Goal: Task Accomplishment & Management: Complete application form

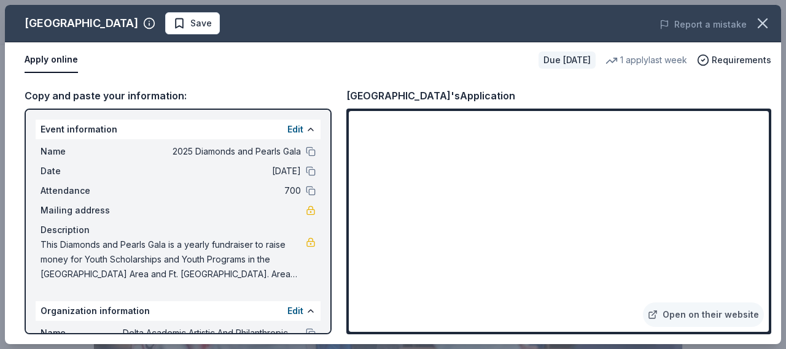
scroll to position [430, 0]
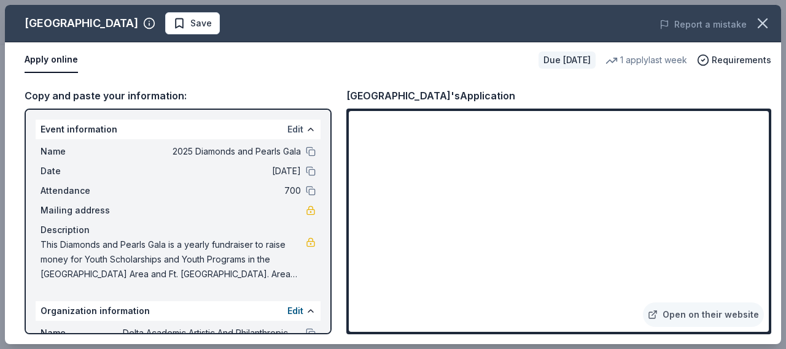
click at [287, 127] on button "Edit" at bounding box center [295, 129] width 16 height 15
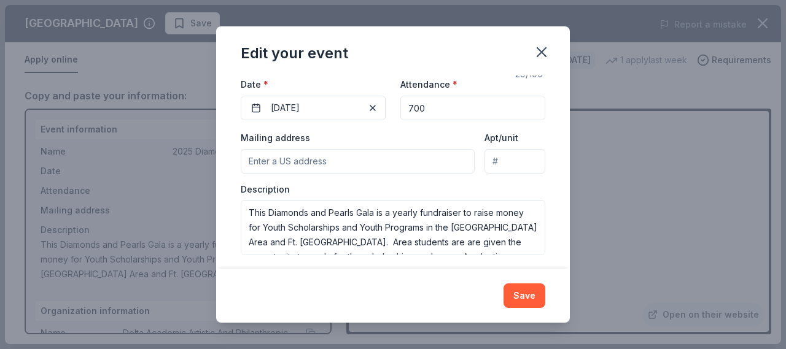
scroll to position [154, 0]
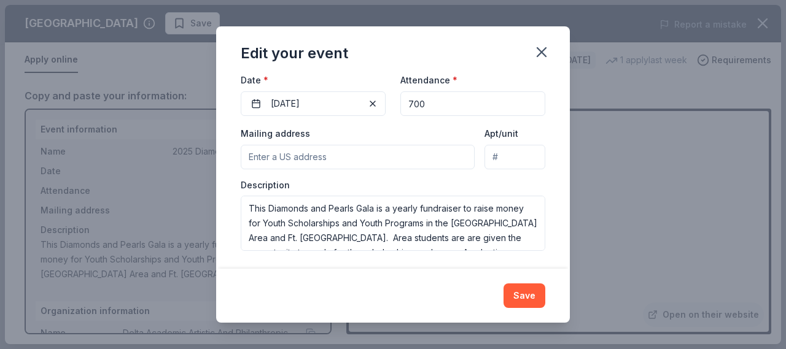
click at [295, 157] on input "Mailing address" at bounding box center [358, 157] width 234 height 25
type input "27911 South Shore Court, Rosharon, TX, 77583"
click at [519, 299] on button "Save" at bounding box center [524, 296] width 42 height 25
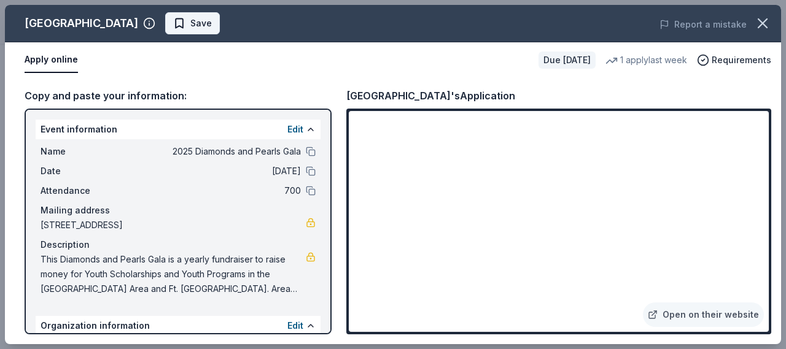
click at [212, 20] on span "Save" at bounding box center [200, 23] width 21 height 15
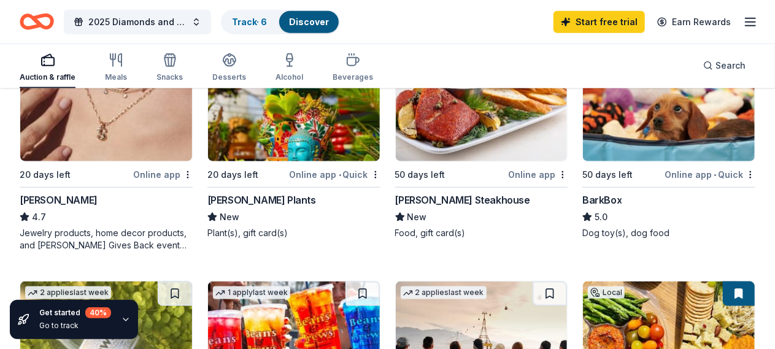
scroll to position [675, 0]
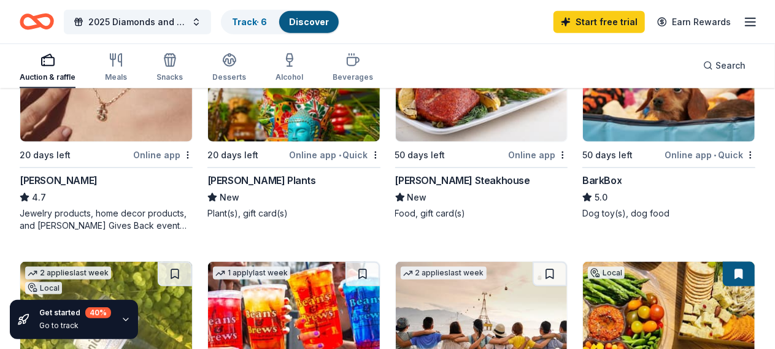
click at [395, 188] on div "[PERSON_NAME] Steakhouse" at bounding box center [462, 180] width 135 height 15
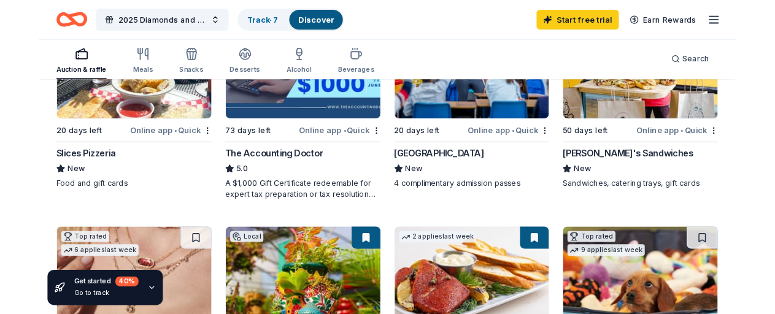
scroll to position [430, 0]
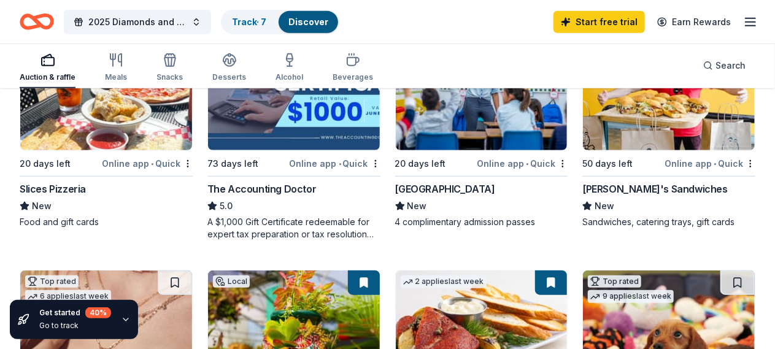
click at [192, 271] on img at bounding box center [106, 329] width 172 height 117
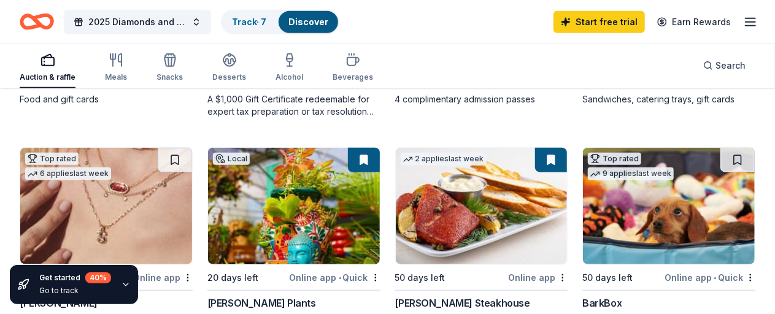
scroll to position [675, 0]
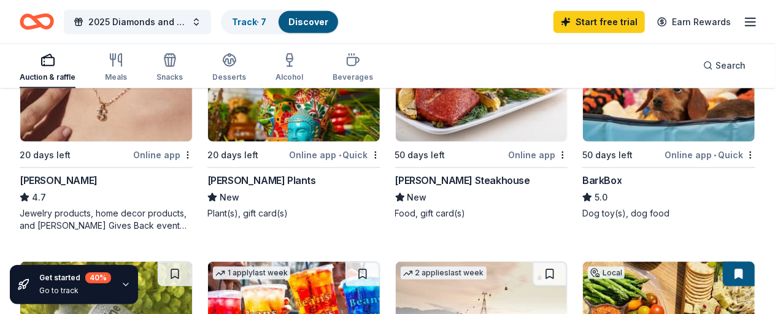
click at [192, 262] on img at bounding box center [106, 320] width 172 height 117
click at [568, 262] on img at bounding box center [482, 320] width 172 height 117
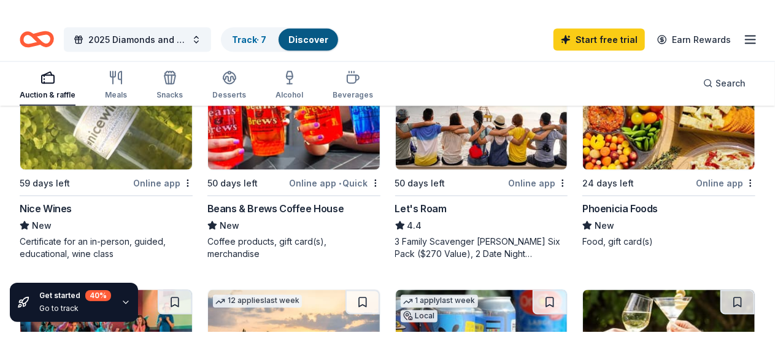
scroll to position [921, 0]
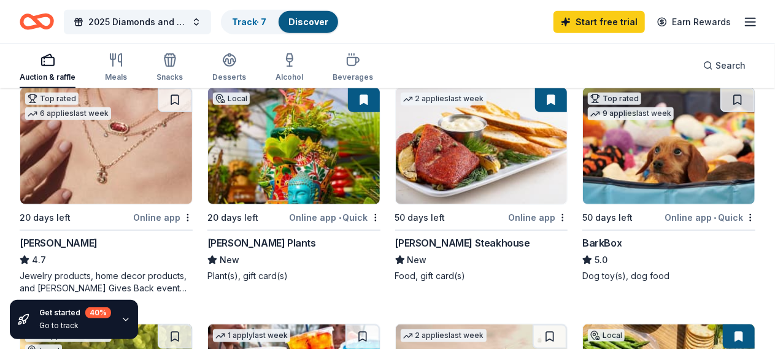
scroll to position [594, 0]
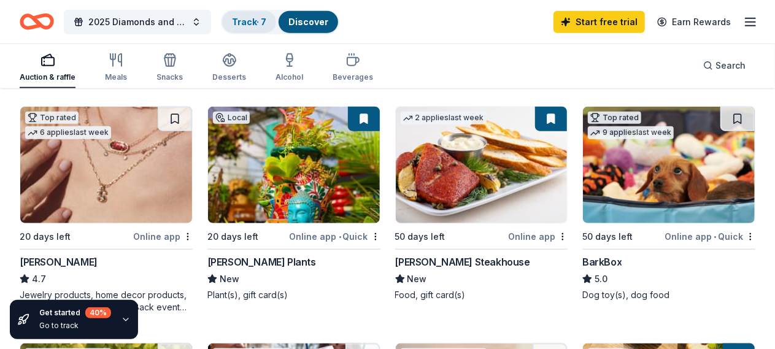
click at [252, 25] on link "Track · 7" at bounding box center [249, 22] width 34 height 10
click at [258, 18] on link "Track · 7" at bounding box center [249, 22] width 34 height 10
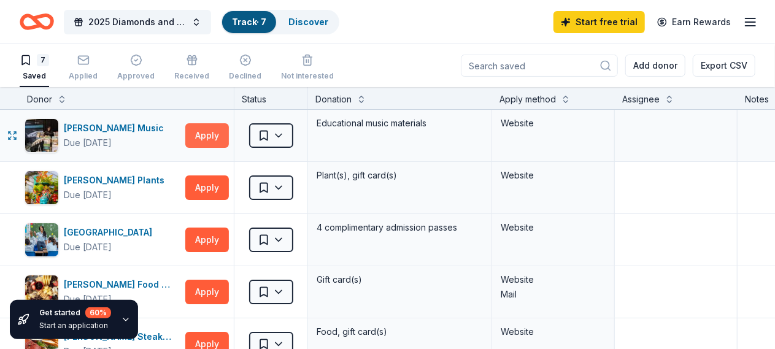
click at [220, 133] on button "Apply" at bounding box center [207, 135] width 44 height 25
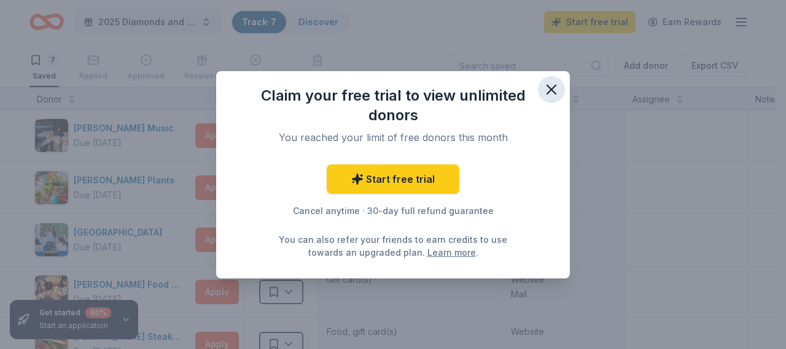
click at [555, 82] on icon "button" at bounding box center [551, 89] width 17 height 17
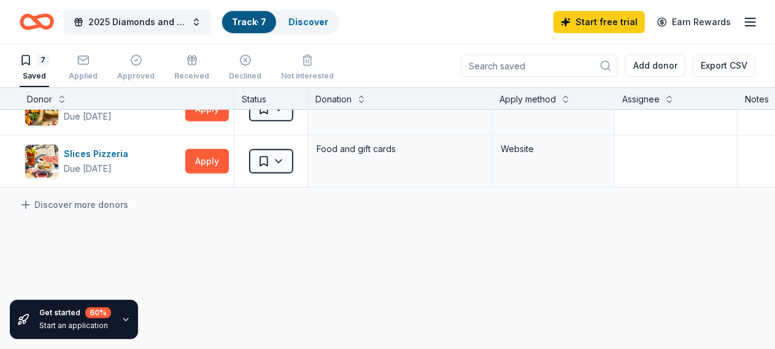
scroll to position [307, 0]
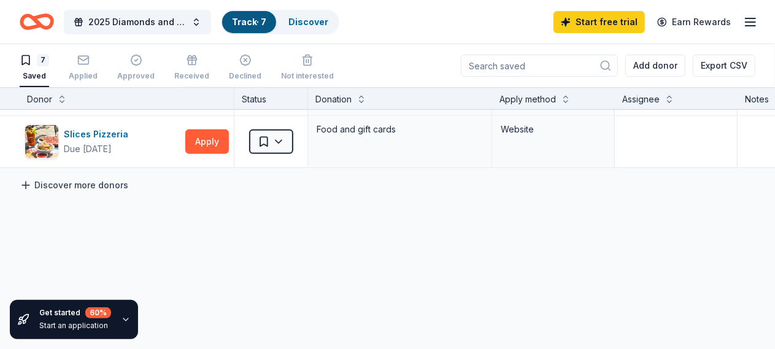
click at [26, 183] on icon at bounding box center [26, 185] width 0 height 7
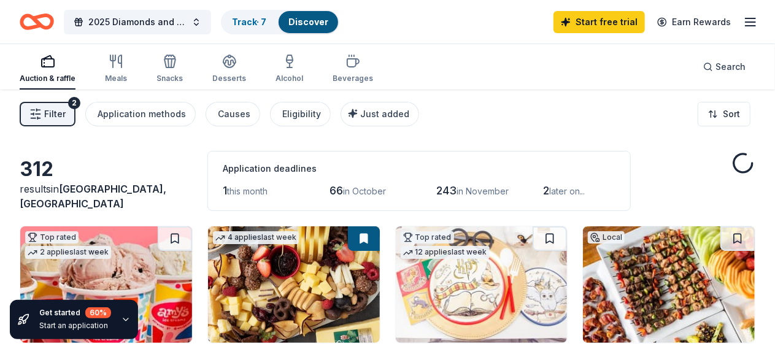
click at [65, 184] on div "312 results in Houston, TX Application deadlines 1 this month 66 in October 243…" at bounding box center [388, 181] width 736 height 60
click at [47, 15] on icon "Home" at bounding box center [37, 21] width 34 height 29
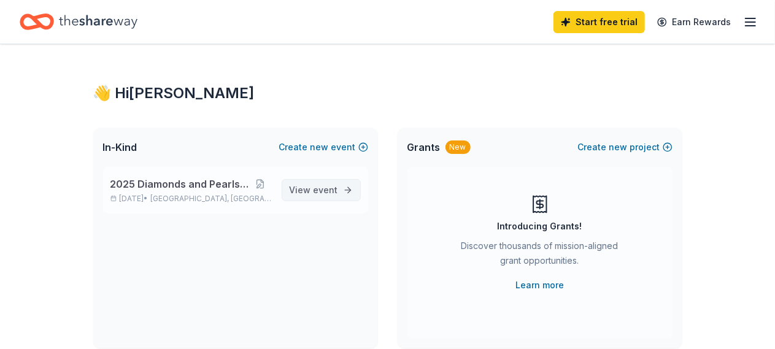
click at [332, 185] on span "event" at bounding box center [326, 190] width 25 height 10
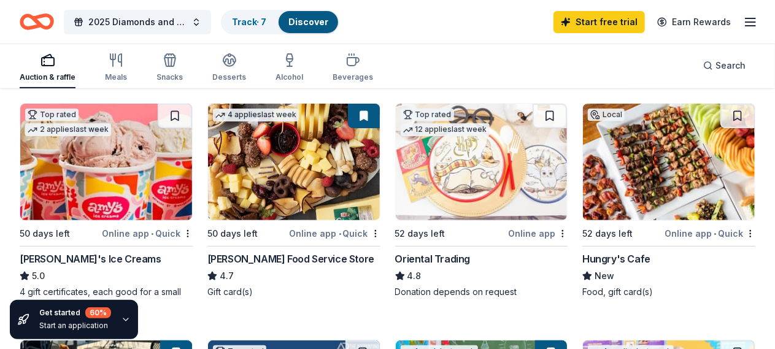
scroll to position [184, 0]
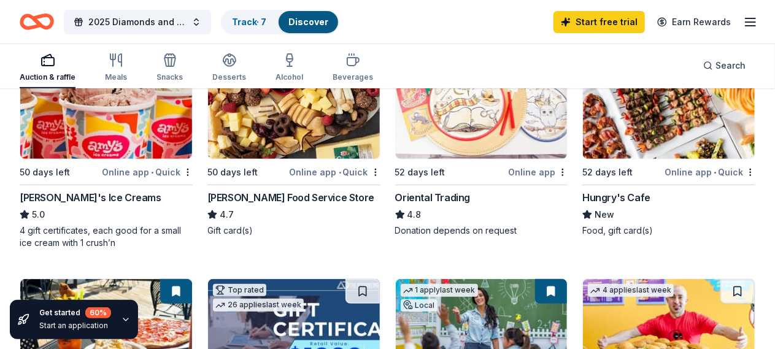
click at [395, 205] on div "Oriental Trading" at bounding box center [433, 197] width 76 height 15
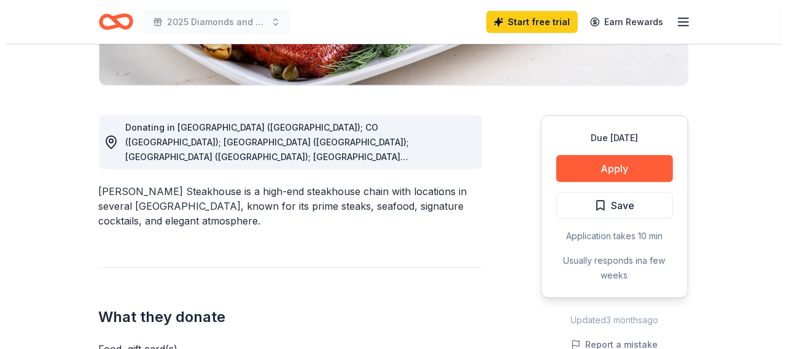
scroll to position [307, 0]
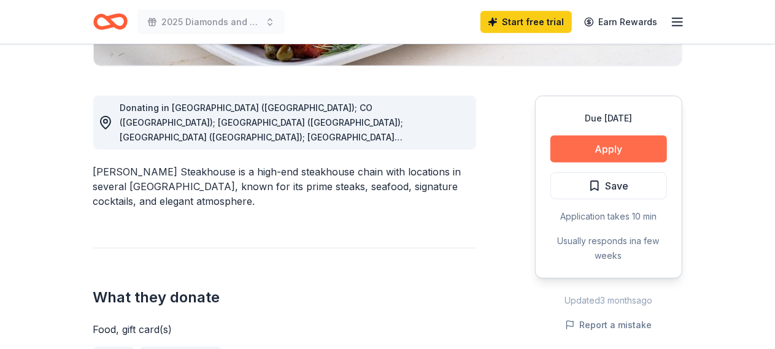
click at [602, 149] on button "Apply" at bounding box center [609, 149] width 117 height 27
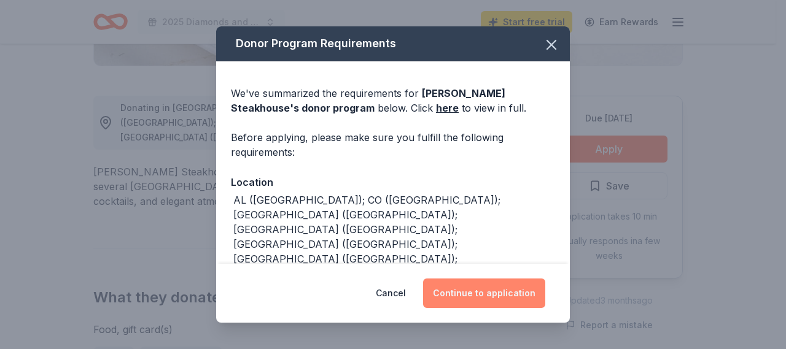
click at [477, 293] on button "Continue to application" at bounding box center [484, 293] width 122 height 29
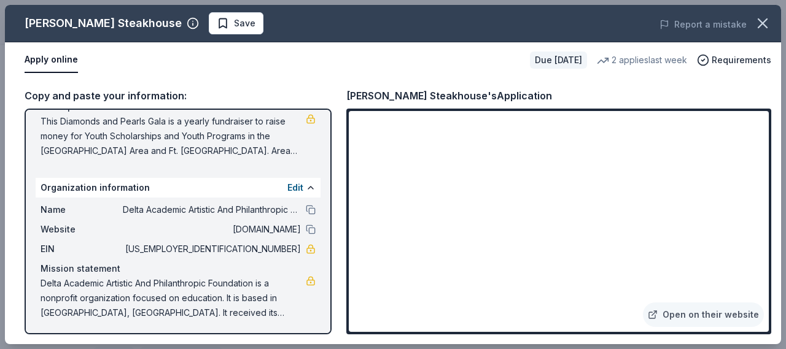
scroll to position [140, 0]
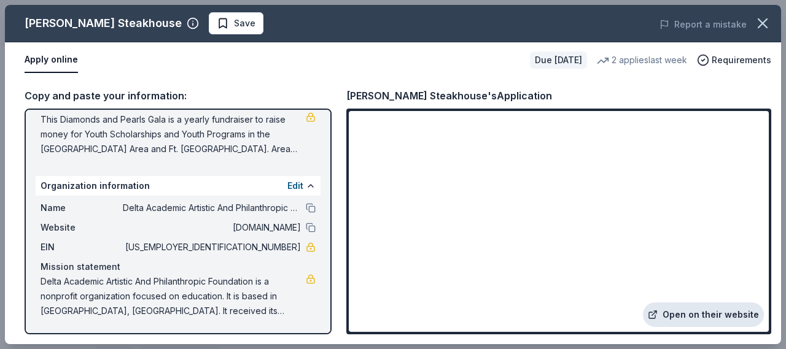
click at [690, 310] on link "Open on their website" at bounding box center [703, 315] width 121 height 25
click at [234, 23] on span "Save" at bounding box center [244, 23] width 21 height 15
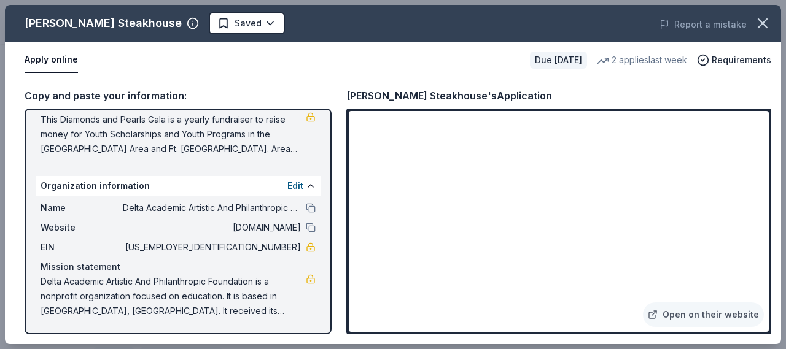
click at [637, 59] on div "2 applies last week" at bounding box center [642, 60] width 90 height 15
click at [608, 57] on icon at bounding box center [603, 61] width 12 height 12
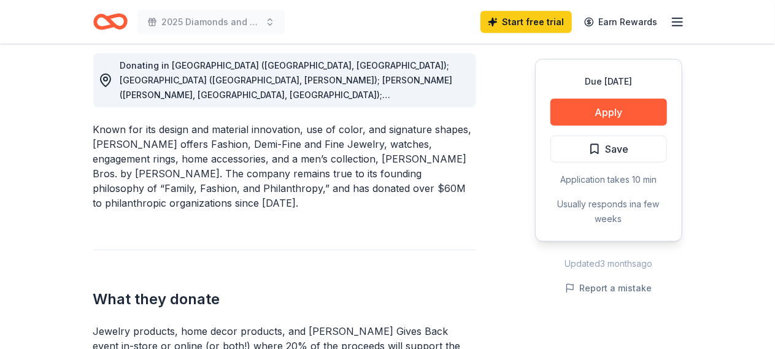
scroll to position [368, 0]
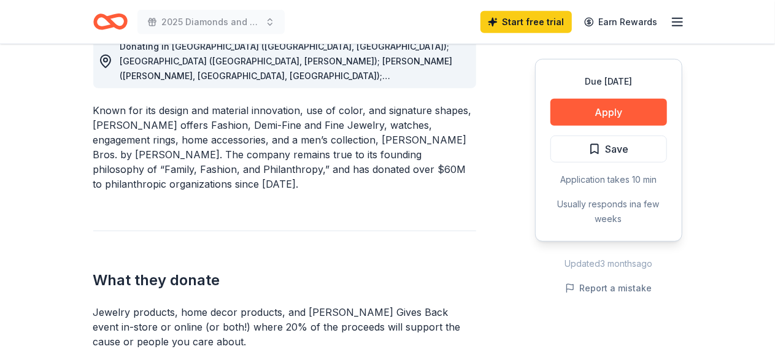
click at [394, 73] on span "Donating in AL (Birmingham, Huntsville); AR (Little Rock, Rogers); AZ (Chandler…" at bounding box center [286, 201] width 333 height 320
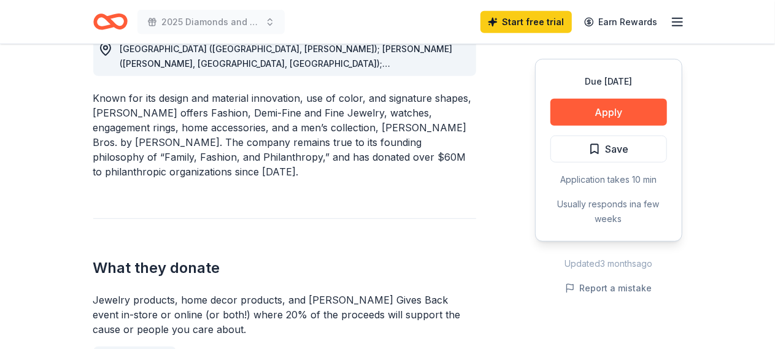
scroll to position [307, 0]
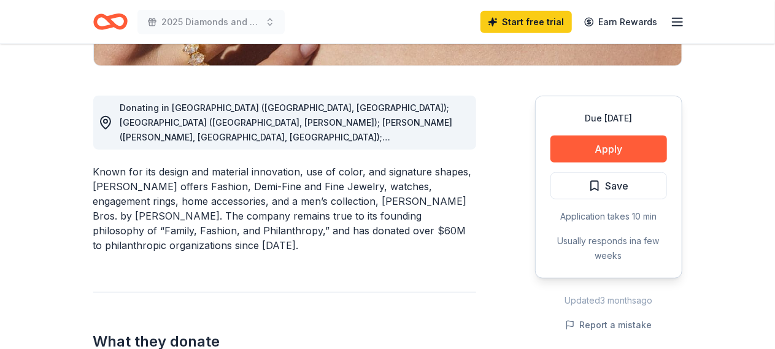
click at [405, 120] on span "Donating in AL (Birmingham, Huntsville); AR (Little Rock, Rogers); AZ (Chandler…" at bounding box center [286, 263] width 333 height 320
click at [306, 122] on span "Donating in AL (Birmingham, Huntsville); AR (Little Rock, Rogers); AZ (Chandler…" at bounding box center [286, 263] width 333 height 320
click at [339, 120] on span "Donating in AL (Birmingham, Huntsville); AR (Little Rock, Rogers); AZ (Chandler…" at bounding box center [286, 263] width 333 height 320
click at [378, 129] on div "Donating in AL (Birmingham, Huntsville); AR (Little Rock, Rogers); AZ (Chandler…" at bounding box center [293, 123] width 346 height 44
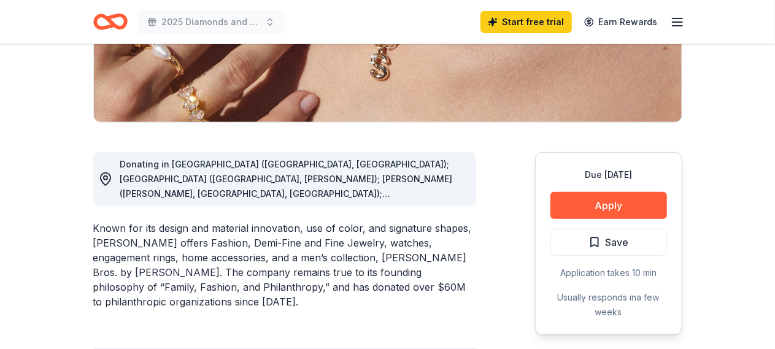
scroll to position [246, 0]
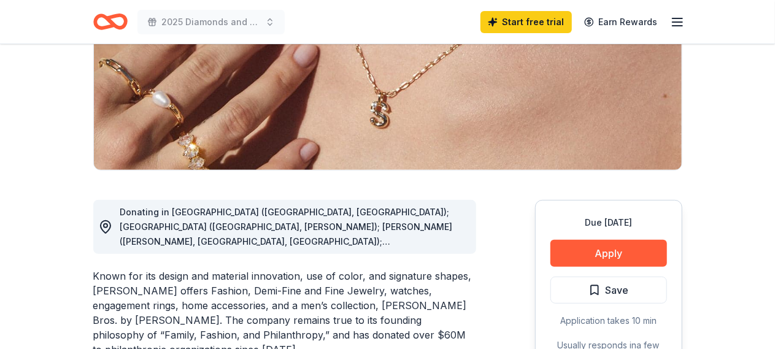
scroll to position [184, 0]
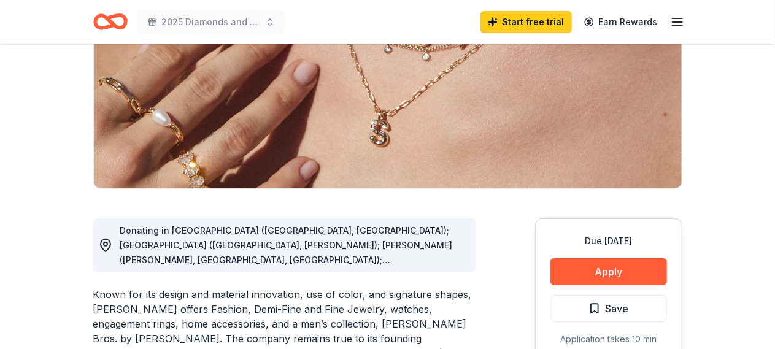
click at [107, 245] on circle at bounding box center [106, 244] width 4 height 4
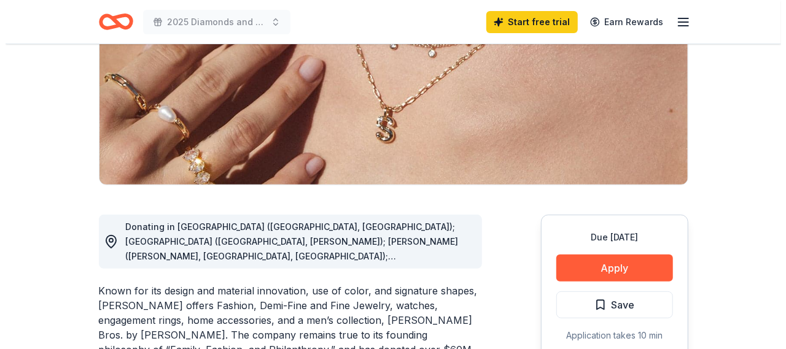
scroll to position [246, 0]
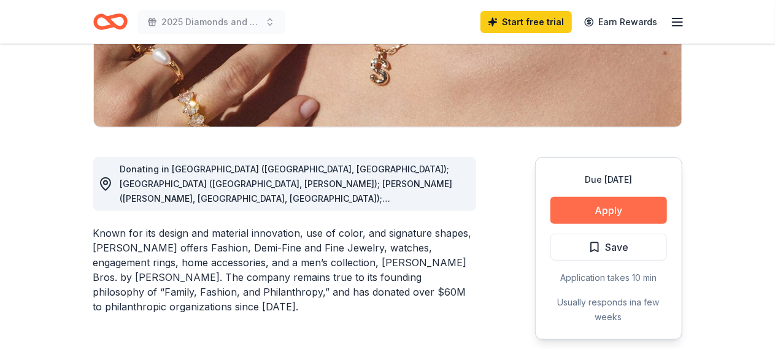
click at [582, 203] on button "Apply" at bounding box center [609, 210] width 117 height 27
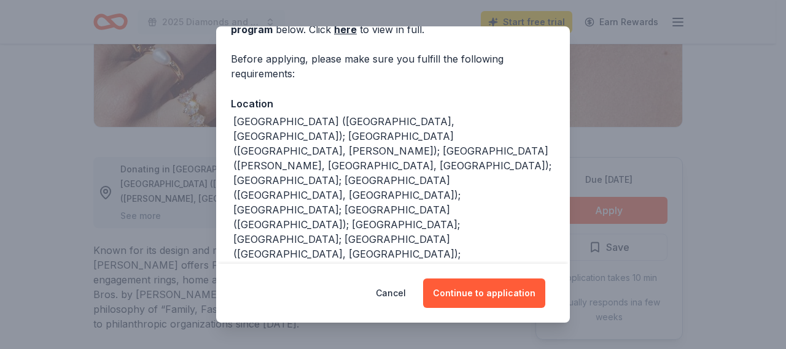
scroll to position [82, 0]
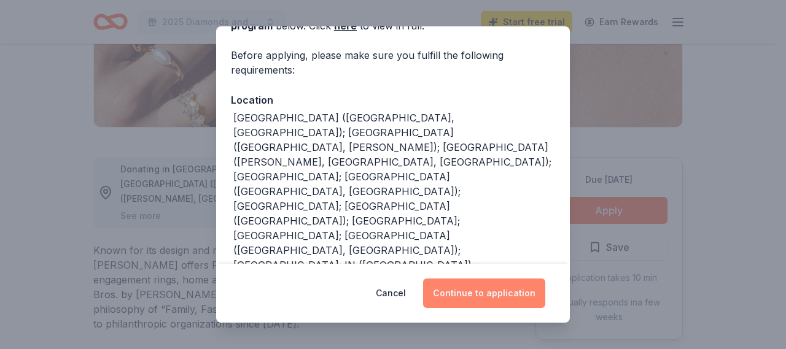
click at [473, 297] on button "Continue to application" at bounding box center [484, 293] width 122 height 29
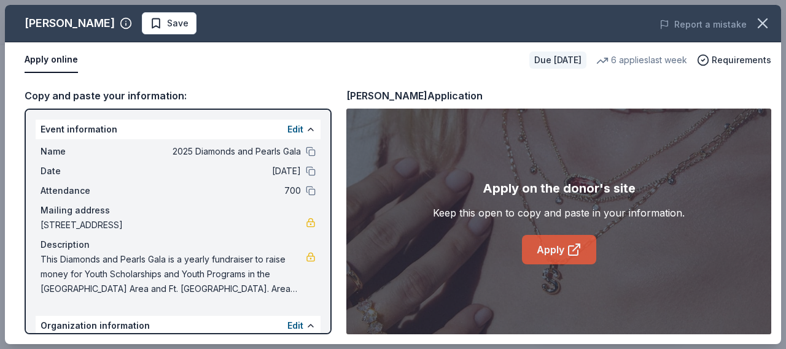
click at [556, 255] on link "Apply" at bounding box center [559, 249] width 74 height 29
click at [547, 254] on link "Apply" at bounding box center [559, 249] width 74 height 29
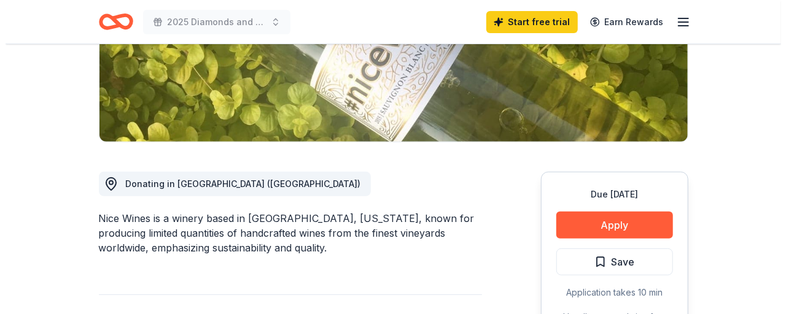
scroll to position [246, 0]
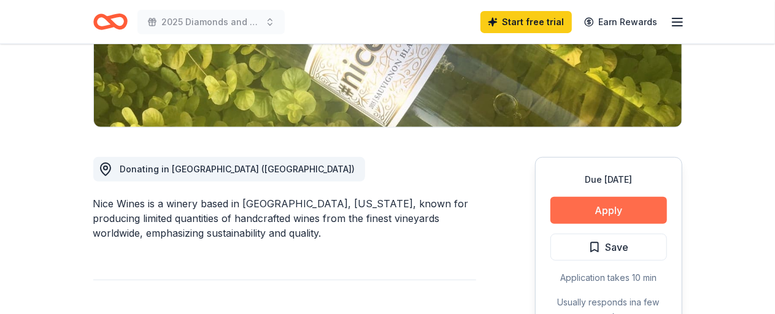
click at [610, 203] on button "Apply" at bounding box center [609, 210] width 117 height 27
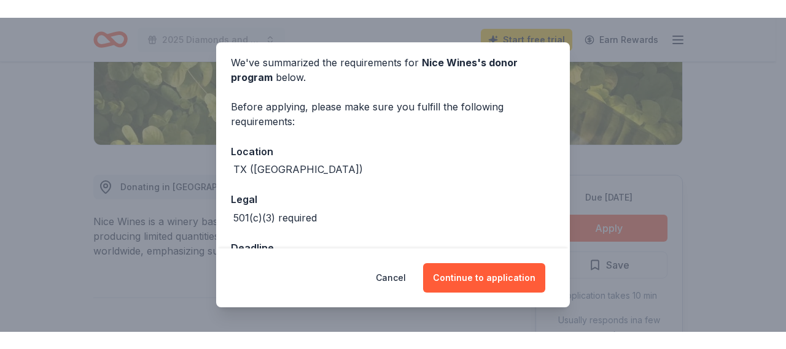
scroll to position [88, 0]
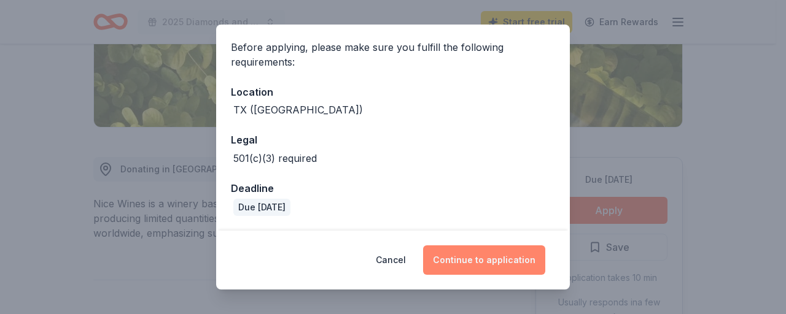
click at [489, 261] on button "Continue to application" at bounding box center [484, 260] width 122 height 29
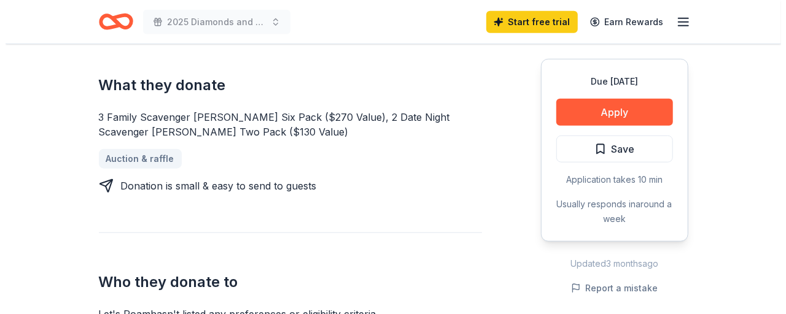
scroll to position [491, 0]
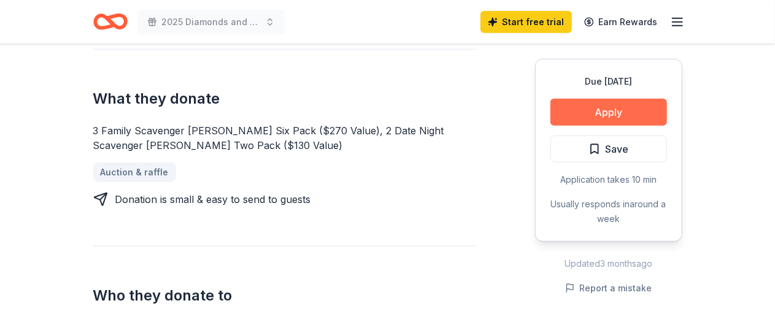
click at [603, 110] on button "Apply" at bounding box center [609, 112] width 117 height 27
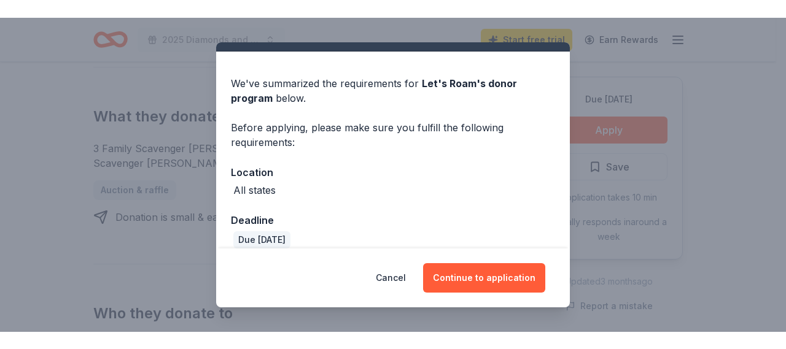
scroll to position [40, 0]
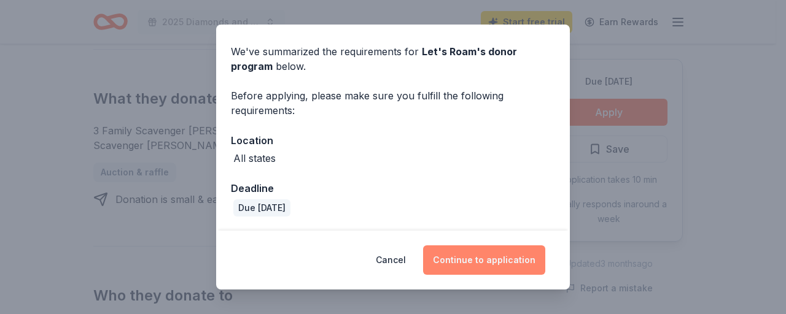
click at [494, 254] on button "Continue to application" at bounding box center [484, 260] width 122 height 29
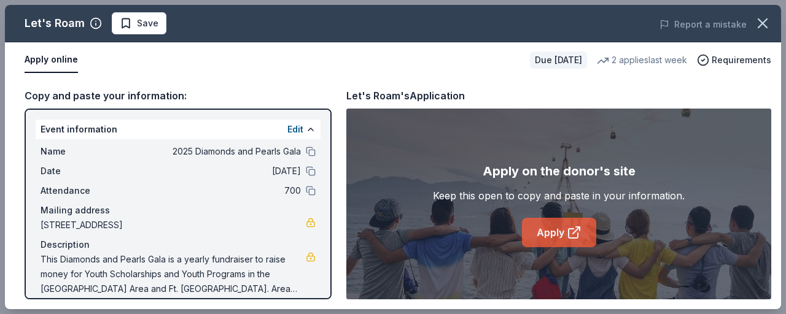
click at [560, 230] on link "Apply" at bounding box center [559, 232] width 74 height 29
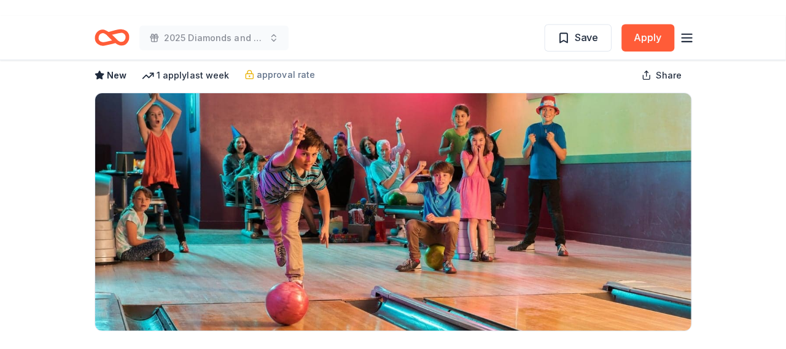
scroll to position [123, 0]
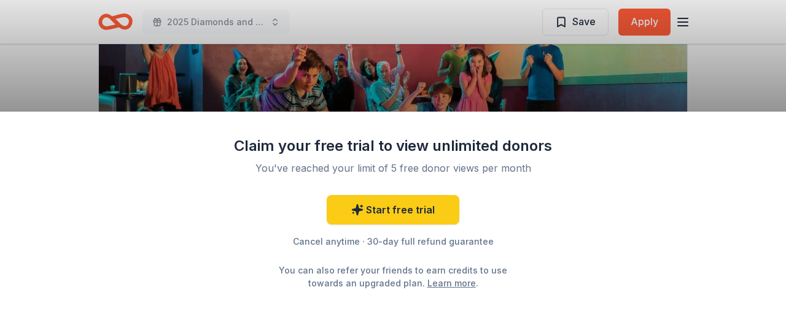
click at [603, 213] on div "Claim your free trial to view unlimited donors You've reached your limit of 5 f…" at bounding box center [393, 213] width 786 height 203
click at [483, 112] on div "Claim your free trial to view unlimited donors You've reached your limit of 5 f…" at bounding box center [393, 157] width 786 height 314
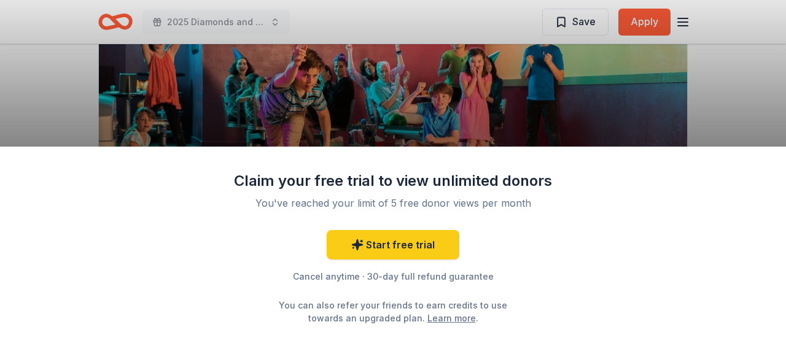
click at [643, 21] on div "Claim your free trial to view unlimited donors You've reached your limit of 5 f…" at bounding box center [393, 174] width 786 height 349
click at [580, 286] on div "Claim your free trial to view unlimited donors You've reached your limit of 5 f…" at bounding box center [393, 248] width 786 height 203
click at [641, 27] on div "Claim your free trial to view unlimited donors You've reached your limit of 5 f…" at bounding box center [393, 174] width 786 height 349
click at [642, 20] on div "Claim your free trial to view unlimited donors You've reached your limit of 5 f…" at bounding box center [393, 174] width 786 height 349
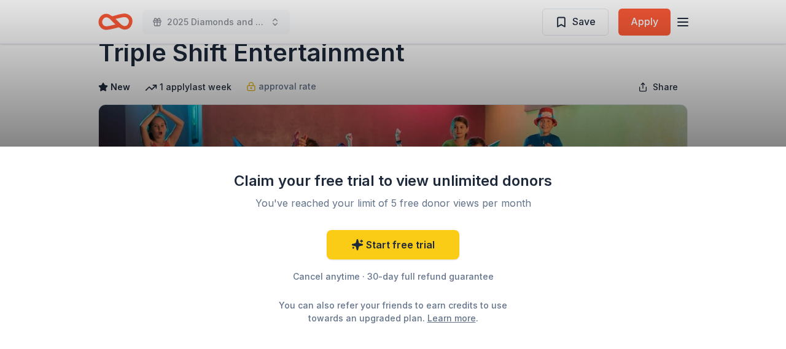
scroll to position [61, 0]
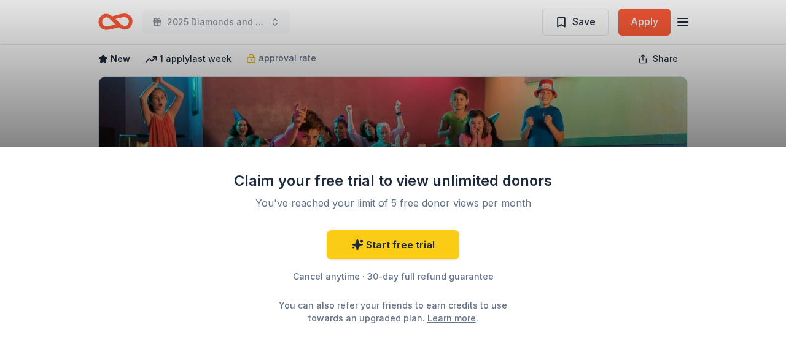
click at [489, 110] on div "Claim your free trial to view unlimited donors You've reached your limit of 5 f…" at bounding box center [393, 174] width 786 height 349
click at [640, 17] on div "Claim your free trial to view unlimited donors You've reached your limit of 5 f…" at bounding box center [393, 174] width 786 height 349
click at [643, 20] on div "Claim your free trial to view unlimited donors You've reached your limit of 5 f…" at bounding box center [393, 174] width 786 height 349
